Goal: Check status

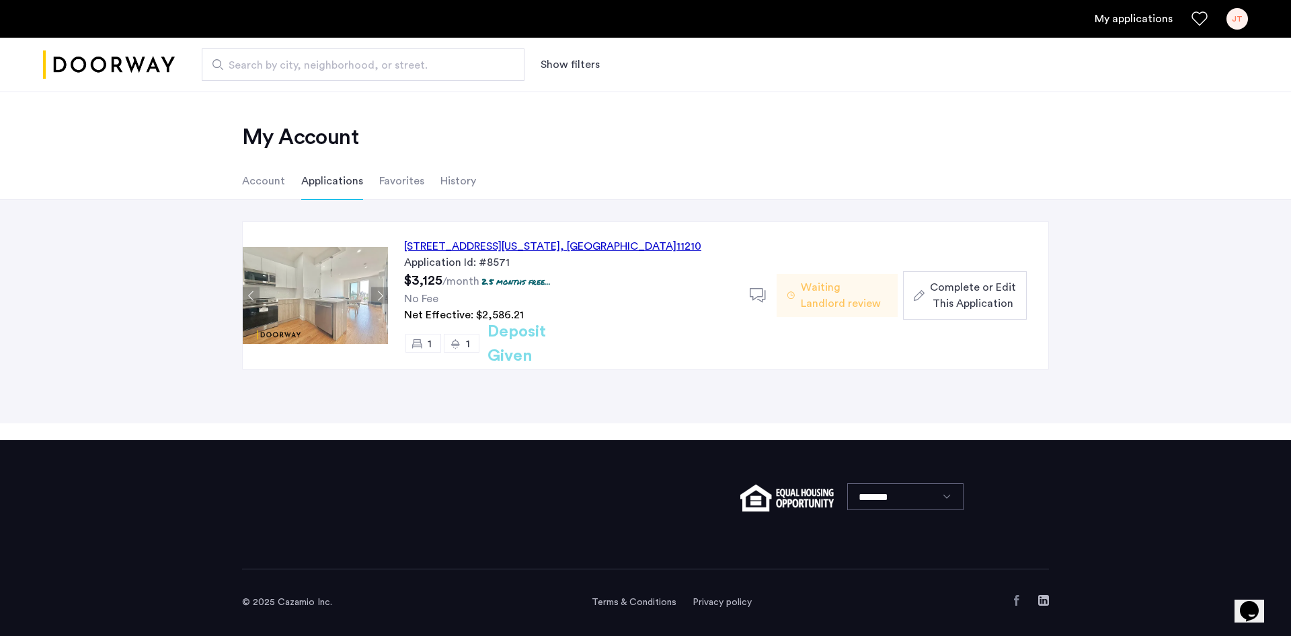
click at [264, 182] on li "Account" at bounding box center [263, 181] width 43 height 38
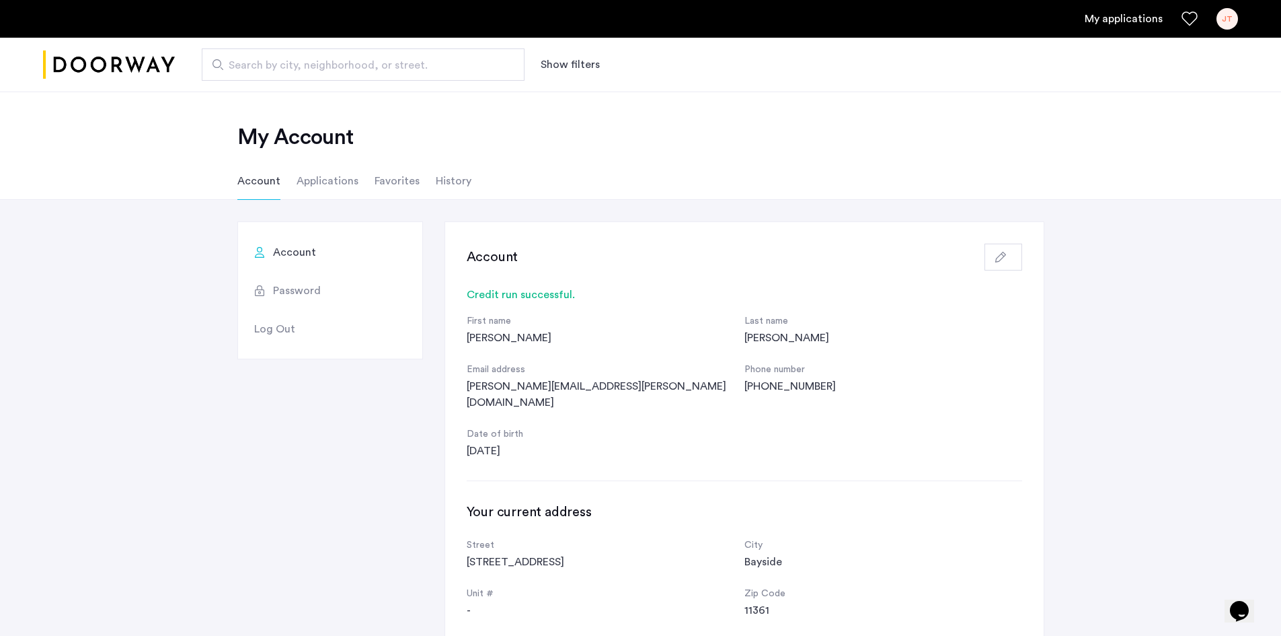
click at [100, 62] on img "Cazamio logo" at bounding box center [109, 65] width 132 height 50
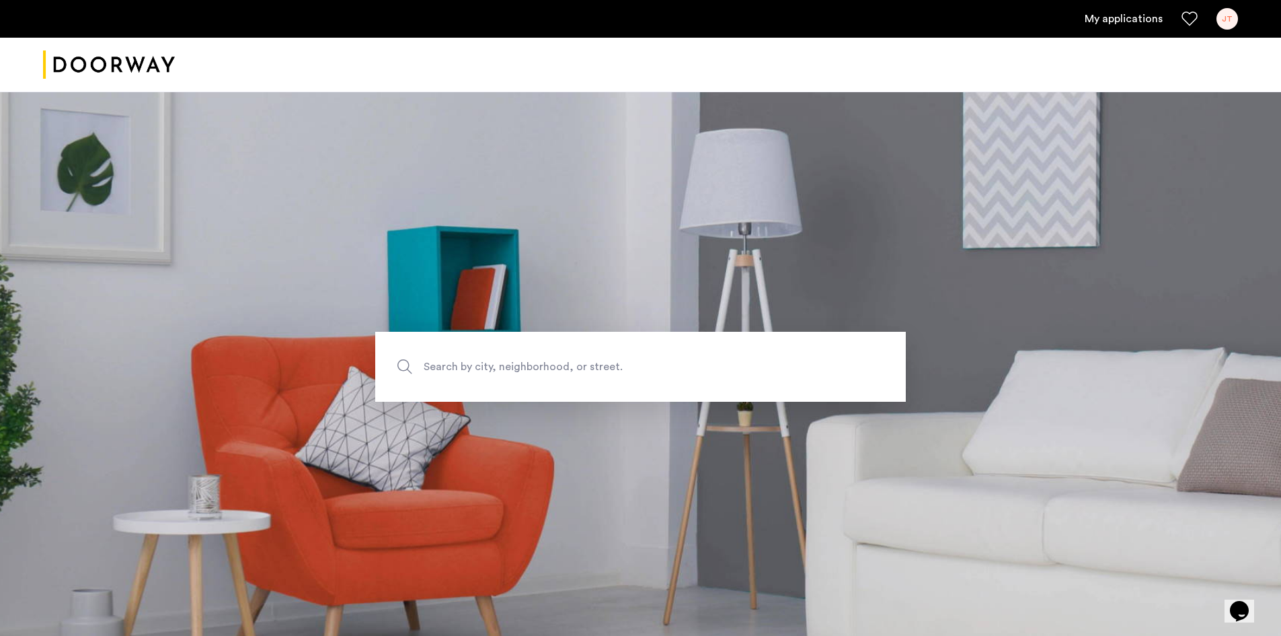
scroll to position [201, 0]
drag, startPoint x: 1152, startPoint y: 17, endPoint x: 1194, endPoint y: 58, distance: 58.5
click at [1152, 17] on link "My applications" at bounding box center [1124, 19] width 78 height 16
